Goal: Navigation & Orientation: Understand site structure

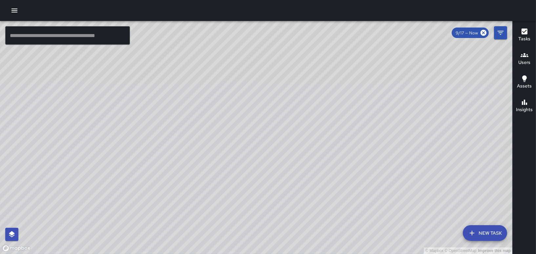
drag, startPoint x: 293, startPoint y: 81, endPoint x: 242, endPoint y: -32, distance: 124.5
click at [242, 0] on html "© Mapbox © OpenStreetMap Improve this map ​ New Task 9/17 — Now Map Layers Task…" at bounding box center [268, 127] width 536 height 254
drag, startPoint x: 279, startPoint y: 80, endPoint x: 335, endPoint y: 261, distance: 189.8
click at [335, 254] on html "© Mapbox © OpenStreetMap Improve this map ​ New Task 9/17 — Now Map Layers Task…" at bounding box center [268, 127] width 536 height 254
drag, startPoint x: 279, startPoint y: 66, endPoint x: 330, endPoint y: 222, distance: 164.2
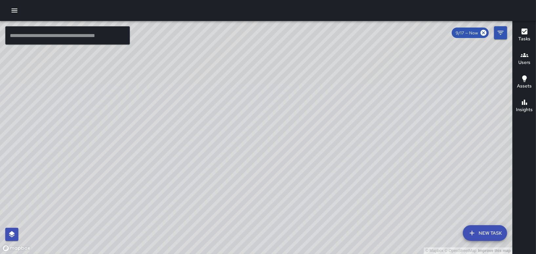
click at [330, 222] on div "© Mapbox © OpenStreetMap Improve this map" at bounding box center [256, 137] width 512 height 233
drag, startPoint x: 269, startPoint y: 59, endPoint x: 264, endPoint y: 236, distance: 176.9
click at [264, 236] on div "© Mapbox © OpenStreetMap Improve this map" at bounding box center [256, 137] width 512 height 233
drag, startPoint x: 261, startPoint y: 230, endPoint x: 285, endPoint y: 177, distance: 58.1
click at [274, 191] on div "© Mapbox © OpenStreetMap Improve this map" at bounding box center [256, 137] width 512 height 233
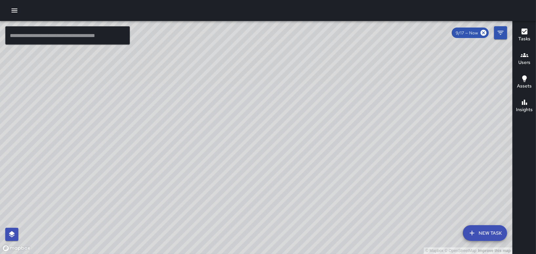
drag, startPoint x: 273, startPoint y: 188, endPoint x: 299, endPoint y: 132, distance: 62.1
click at [296, 135] on div "© Mapbox © OpenStreetMap Improve this map" at bounding box center [256, 137] width 512 height 233
drag, startPoint x: 325, startPoint y: 215, endPoint x: 352, endPoint y: 78, distance: 139.1
click at [352, 78] on div "© Mapbox © OpenStreetMap Improve this map" at bounding box center [256, 137] width 512 height 233
drag, startPoint x: 355, startPoint y: 149, endPoint x: 324, endPoint y: 65, distance: 89.6
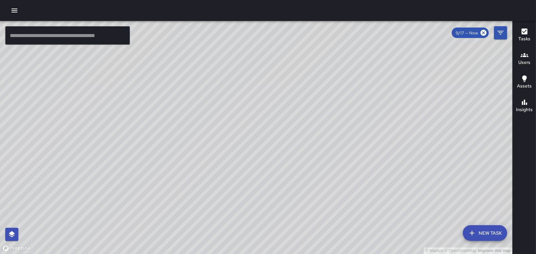
click at [324, 65] on div "© Mapbox © OpenStreetMap Improve this map" at bounding box center [256, 137] width 512 height 233
drag, startPoint x: 348, startPoint y: 107, endPoint x: 336, endPoint y: 268, distance: 162.2
click at [336, 254] on html "© Mapbox © OpenStreetMap Improve this map ​ New Task 9/17 — Now Map Layers Task…" at bounding box center [268, 127] width 536 height 254
drag, startPoint x: 312, startPoint y: 145, endPoint x: 323, endPoint y: 198, distance: 54.2
click at [323, 198] on div "© Mapbox © OpenStreetMap Improve this map" at bounding box center [256, 137] width 512 height 233
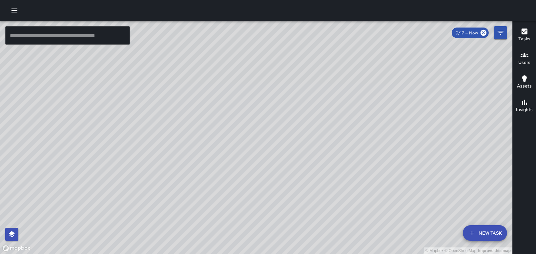
drag, startPoint x: 217, startPoint y: 204, endPoint x: 224, endPoint y: 107, distance: 98.0
click at [224, 107] on div "© Mapbox © OpenStreetMap Improve this map" at bounding box center [256, 137] width 512 height 233
drag, startPoint x: 293, startPoint y: 142, endPoint x: 337, endPoint y: 3, distance: 145.5
click at [337, 4] on div "© Mapbox © OpenStreetMap Improve this map ​ New Task 9/17 — Now Map Layers Task…" at bounding box center [268, 127] width 536 height 254
drag, startPoint x: 314, startPoint y: 101, endPoint x: 244, endPoint y: -9, distance: 129.9
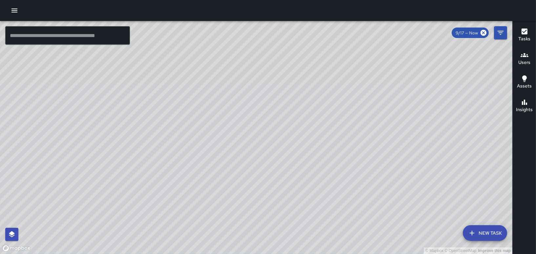
click at [244, 0] on html "© Mapbox © OpenStreetMap Improve this map ​ New Task 9/17 — Now Map Layers Task…" at bounding box center [268, 127] width 536 height 254
drag, startPoint x: 358, startPoint y: 66, endPoint x: 173, endPoint y: 109, distance: 190.0
click at [167, 116] on div "© Mapbox © OpenStreetMap Improve this map" at bounding box center [256, 137] width 512 height 233
drag, startPoint x: 218, startPoint y: 35, endPoint x: 267, endPoint y: 203, distance: 174.9
click at [269, 206] on div "© Mapbox © OpenStreetMap Improve this map" at bounding box center [256, 137] width 512 height 233
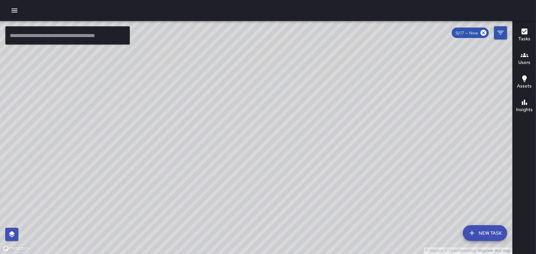
drag, startPoint x: 226, startPoint y: 153, endPoint x: 310, endPoint y: 4, distance: 171.1
click at [310, 4] on div "© Mapbox © OpenStreetMap Improve this map ​ New Task 9/17 — Now Map Layers Task…" at bounding box center [268, 127] width 536 height 254
drag, startPoint x: 80, startPoint y: 204, endPoint x: 99, endPoint y: 191, distance: 23.1
click at [99, 191] on div "© Mapbox © OpenStreetMap Improve this map" at bounding box center [256, 137] width 512 height 233
drag, startPoint x: 277, startPoint y: 119, endPoint x: 212, endPoint y: 142, distance: 69.5
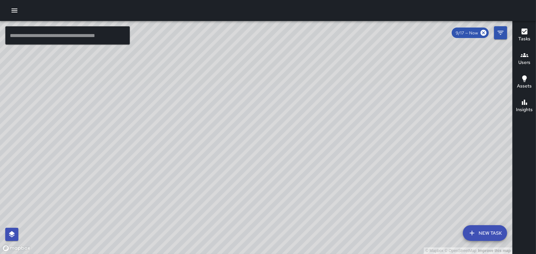
click at [212, 142] on div "© Mapbox © OpenStreetMap Improve this map" at bounding box center [256, 137] width 512 height 233
drag, startPoint x: 128, startPoint y: 76, endPoint x: 150, endPoint y: 143, distance: 71.0
click at [150, 143] on div "© Mapbox © OpenStreetMap Improve this map" at bounding box center [256, 137] width 512 height 233
